Goal: Transaction & Acquisition: Obtain resource

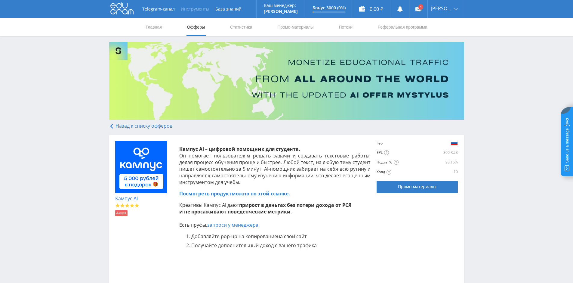
click at [191, 10] on button "Инструменты" at bounding box center [195, 9] width 35 height 18
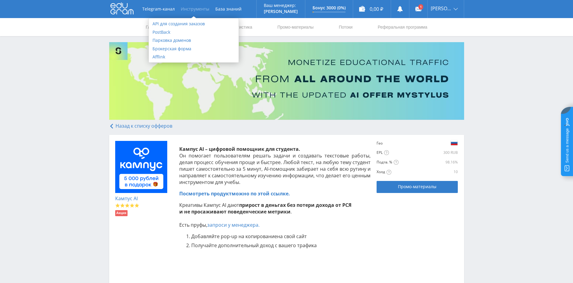
click at [271, 136] on div "Кампус AI Акция Кампус AI – цифровой помощник для студента. Он помогает пользов…" at bounding box center [286, 218] width 355 height 166
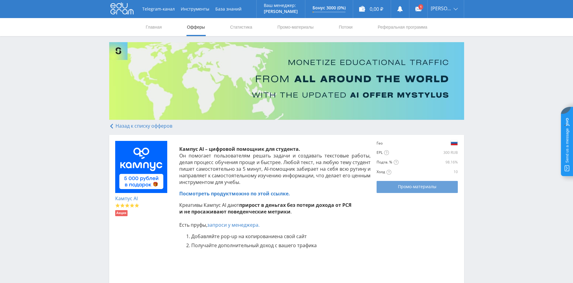
click at [418, 186] on span "Промо-материалы" at bounding box center [417, 186] width 39 height 5
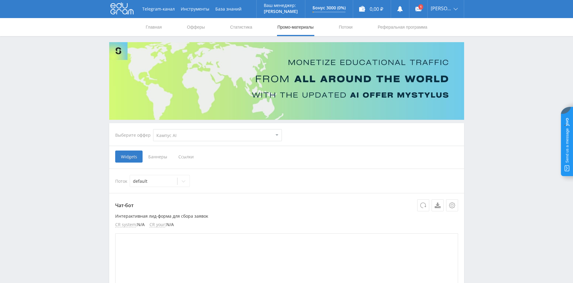
select select "340"
click at [191, 157] on span "Ссылки" at bounding box center [186, 157] width 27 height 12
click at [0, 0] on input "Ссылки" at bounding box center [0, 0] width 0 height 0
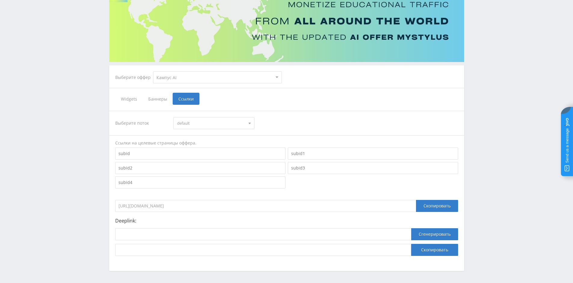
scroll to position [79, 0]
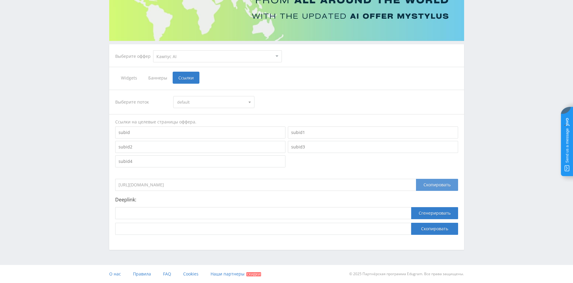
click at [433, 187] on div "Скопировать" at bounding box center [437, 185] width 42 height 12
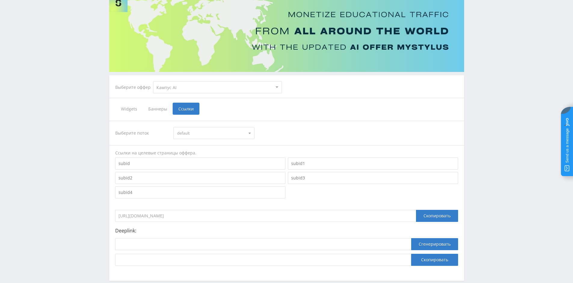
scroll to position [19, 0]
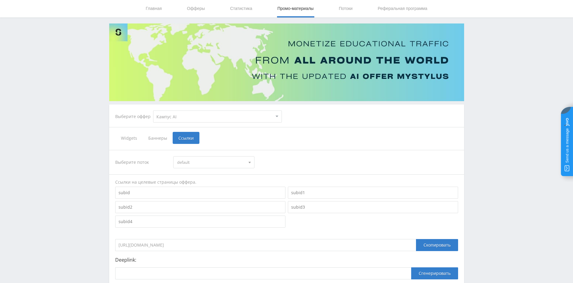
click at [218, 162] on span "default" at bounding box center [211, 162] width 68 height 11
click at [160, 141] on span "Баннеры" at bounding box center [158, 138] width 30 height 12
click at [0, 0] on input "Баннеры" at bounding box center [0, 0] width 0 height 0
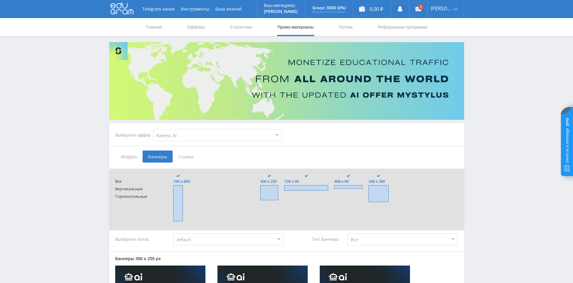
drag, startPoint x: 437, startPoint y: 205, endPoint x: 342, endPoint y: 121, distance: 126.7
drag, startPoint x: 458, startPoint y: 197, endPoint x: 347, endPoint y: 112, distance: 140.4
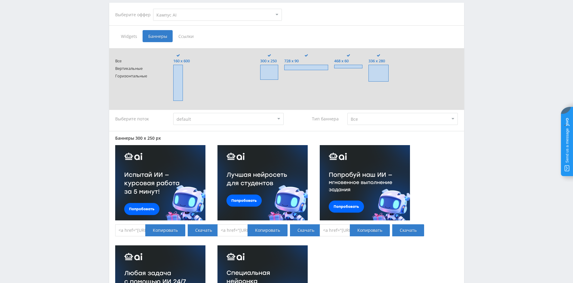
scroll to position [241, 0]
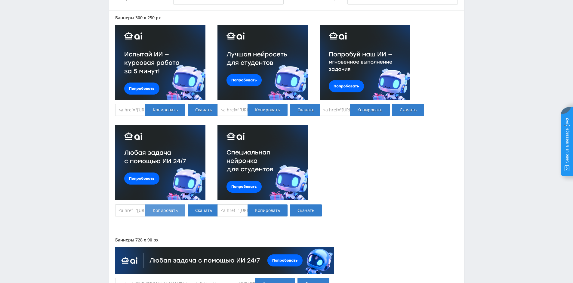
click at [164, 211] on div "Копировать" at bounding box center [165, 210] width 40 height 12
click at [265, 212] on div "Копировать" at bounding box center [268, 210] width 40 height 12
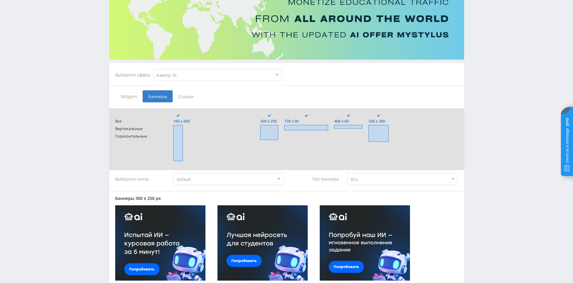
scroll to position [0, 0]
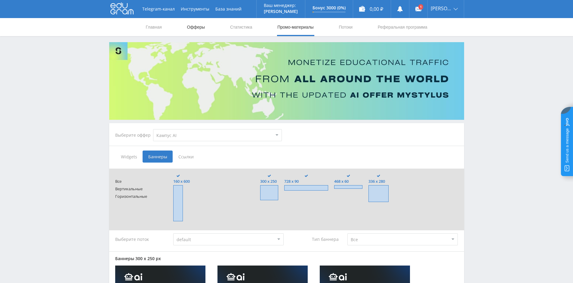
click at [197, 26] on link "Офферы" at bounding box center [196, 27] width 19 height 18
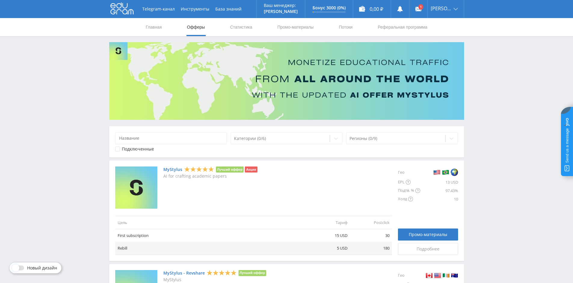
click at [138, 145] on div "Категории (0/6) Регионы (0/9) Подключенные" at bounding box center [286, 141] width 355 height 31
click at [138, 149] on div "Подключенные" at bounding box center [138, 149] width 32 height 5
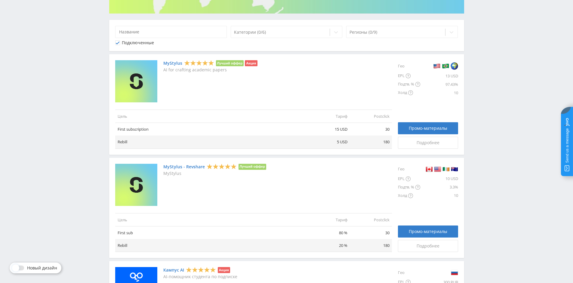
scroll to position [90, 0]
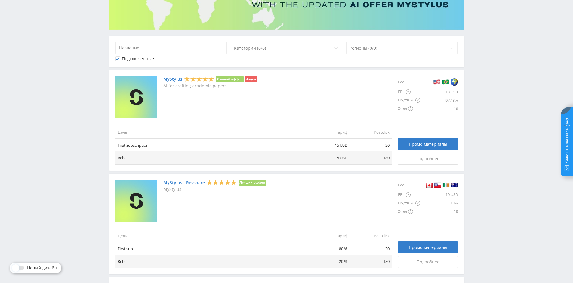
click at [138, 59] on div "Подключенные" at bounding box center [138, 58] width 32 height 5
click at [296, 43] on div "Категории (0/6)" at bounding box center [287, 48] width 112 height 12
click at [385, 43] on div "Регионы (0/9)" at bounding box center [402, 48] width 112 height 12
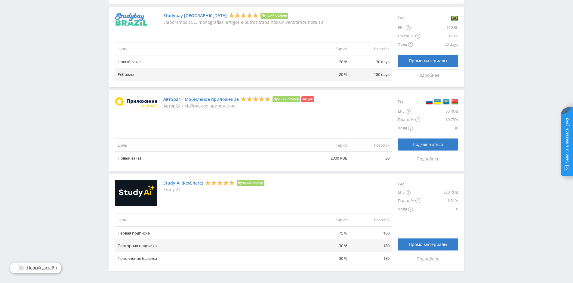
scroll to position [650, 0]
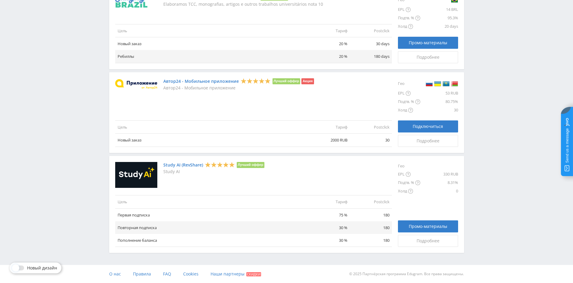
click at [181, 167] on link "Study AI (RevShare)" at bounding box center [183, 165] width 40 height 5
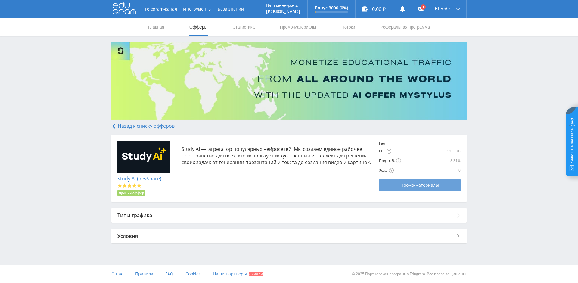
click at [410, 185] on span "Промо-материалы" at bounding box center [419, 185] width 39 height 5
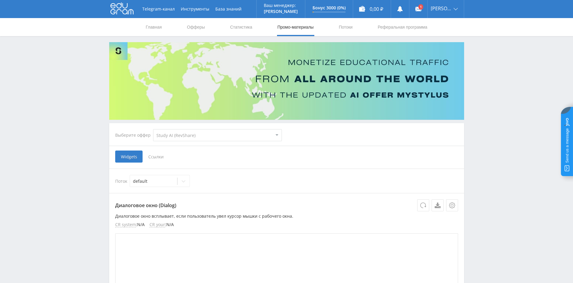
click at [154, 156] on span "Ссылки" at bounding box center [156, 157] width 27 height 12
click at [0, 0] on input "Ссылки" at bounding box center [0, 0] width 0 height 0
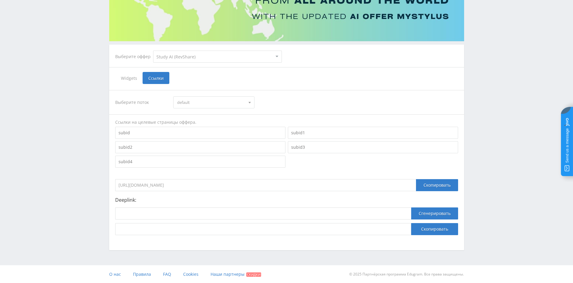
scroll to position [79, 0]
click at [192, 55] on select "MyStylus MyStylus - Revshare Кампус AI Studybay Автор24 Studybay Brazil Study A…" at bounding box center [217, 56] width 129 height 12
click at [502, 74] on div "Telegram-канал Инструменты База знаний Ваш менеджер: [PERSON_NAME] Alex Online …" at bounding box center [286, 102] width 573 height 362
click at [129, 78] on span "Widgets" at bounding box center [128, 78] width 27 height 12
click at [0, 0] on input "Widgets" at bounding box center [0, 0] width 0 height 0
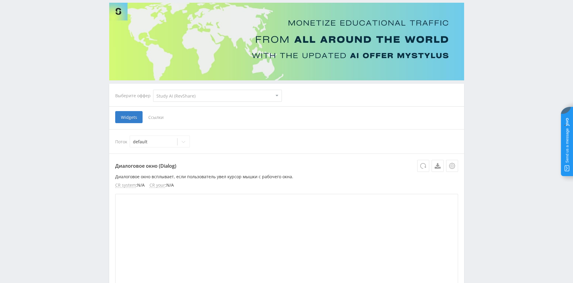
scroll to position [28, 0]
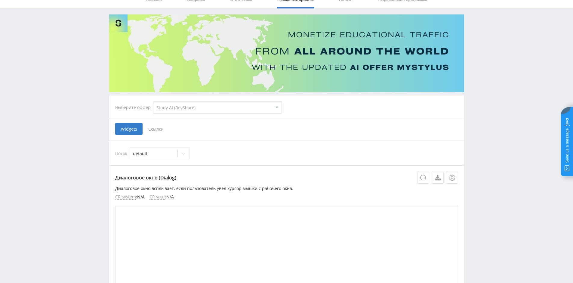
click at [157, 128] on span "Ссылки" at bounding box center [156, 129] width 27 height 12
click at [0, 0] on input "Ссылки" at bounding box center [0, 0] width 0 height 0
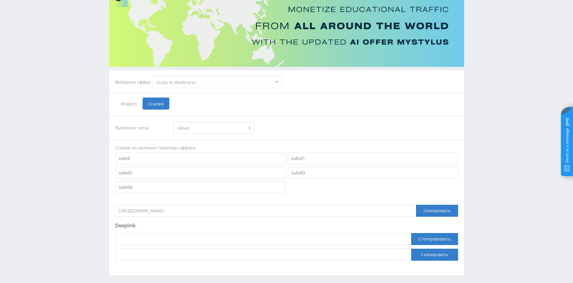
scroll to position [79, 0]
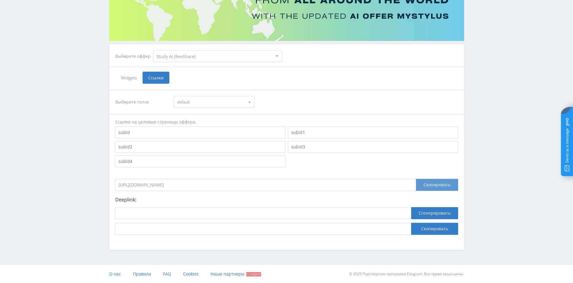
click at [436, 185] on div "Скопировать" at bounding box center [437, 185] width 42 height 12
click at [503, 182] on div "Telegram-канал Инструменты База знаний Ваш менеджер: [PERSON_NAME] Alex Online …" at bounding box center [286, 102] width 573 height 362
click at [448, 186] on div "Скопировать" at bounding box center [437, 185] width 42 height 12
click at [220, 60] on select "MyStylus MyStylus - Revshare Кампус AI Studybay Автор24 Studybay Brazil Study A…" at bounding box center [217, 56] width 129 height 12
select select "341"
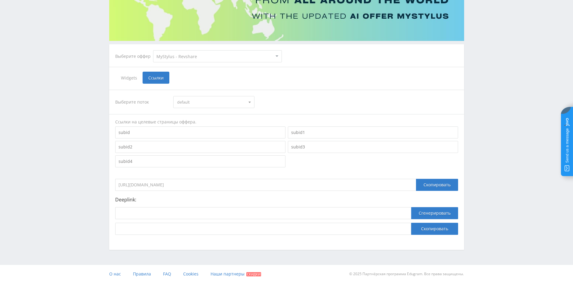
click at [153, 50] on select "MyStylus MyStylus - Revshare Кампус AI Studybay Автор24 Studybay Brazil Study A…" at bounding box center [217, 56] width 129 height 12
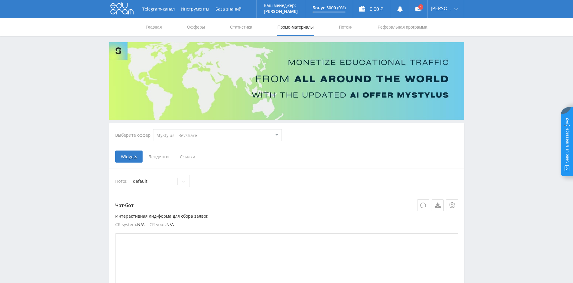
click at [189, 159] on span "Ссылки" at bounding box center [187, 157] width 27 height 12
click at [0, 0] on input "Ссылки" at bounding box center [0, 0] width 0 height 0
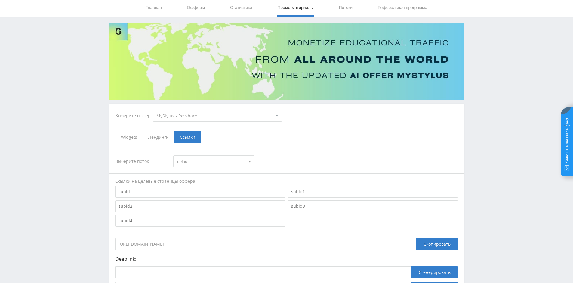
scroll to position [30, 0]
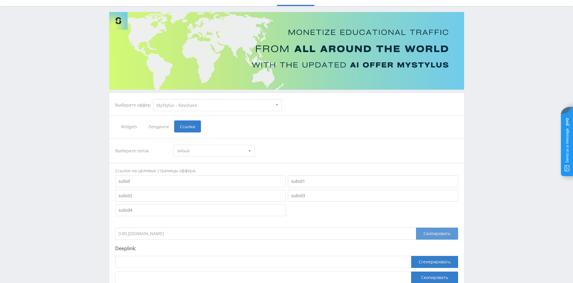
click at [431, 235] on div "Скопировать" at bounding box center [437, 234] width 42 height 12
click at [263, 101] on select "MyStylus MyStylus - Revshare Кампус AI Studybay Автор24 Studybay Brazil Study A…" at bounding box center [217, 105] width 129 height 12
select select "1"
click at [153, 99] on select "MyStylus MyStylus - Revshare Кампус AI Studybay Автор24 Studybay Brazil Study A…" at bounding box center [217, 105] width 129 height 12
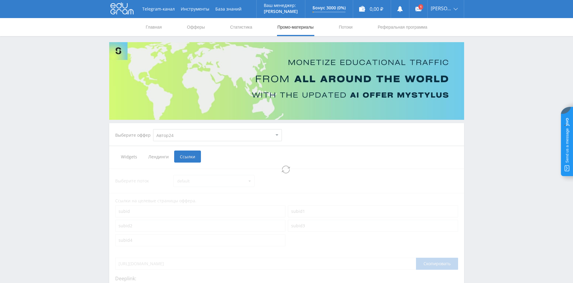
select select "1"
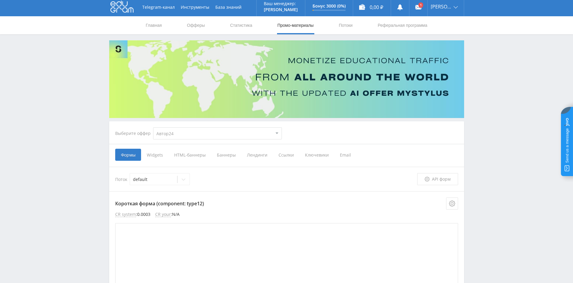
scroll to position [90, 0]
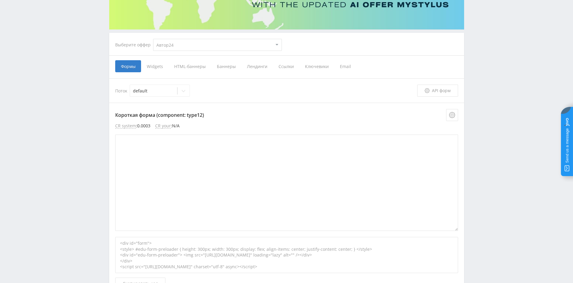
click at [225, 65] on span "Баннеры" at bounding box center [226, 66] width 30 height 12
click at [0, 0] on input "Баннеры" at bounding box center [0, 0] width 0 height 0
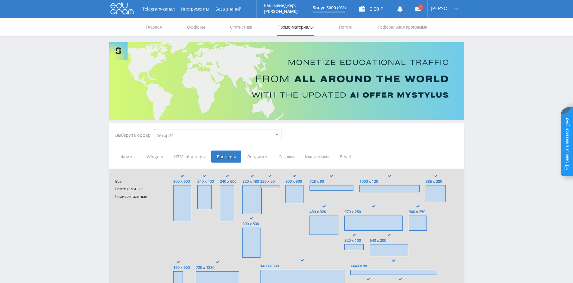
drag, startPoint x: 492, startPoint y: 204, endPoint x: 388, endPoint y: 114, distance: 137.9
click at [256, 152] on span "Лендинги" at bounding box center [257, 157] width 32 height 12
click at [0, 0] on input "Лендинги" at bounding box center [0, 0] width 0 height 0
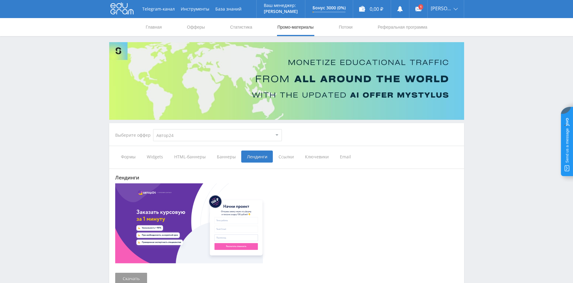
click at [188, 135] on select "MyStylus MyStylus - Revshare Кампус AI Studybay Автор24 Studybay Brazil Study A…" at bounding box center [217, 135] width 129 height 12
click at [235, 28] on link "Статистика" at bounding box center [241, 27] width 23 height 18
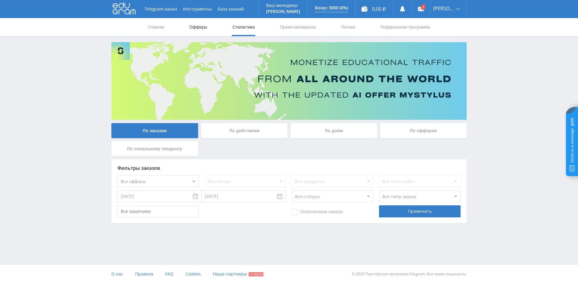
click at [206, 29] on link "Офферы" at bounding box center [198, 27] width 19 height 18
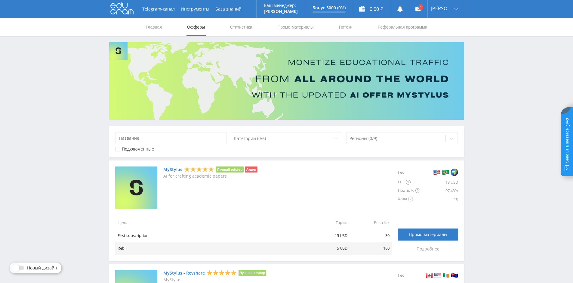
drag, startPoint x: 505, startPoint y: 233, endPoint x: 445, endPoint y: 140, distance: 110.6
